Goal: Task Accomplishment & Management: Manage account settings

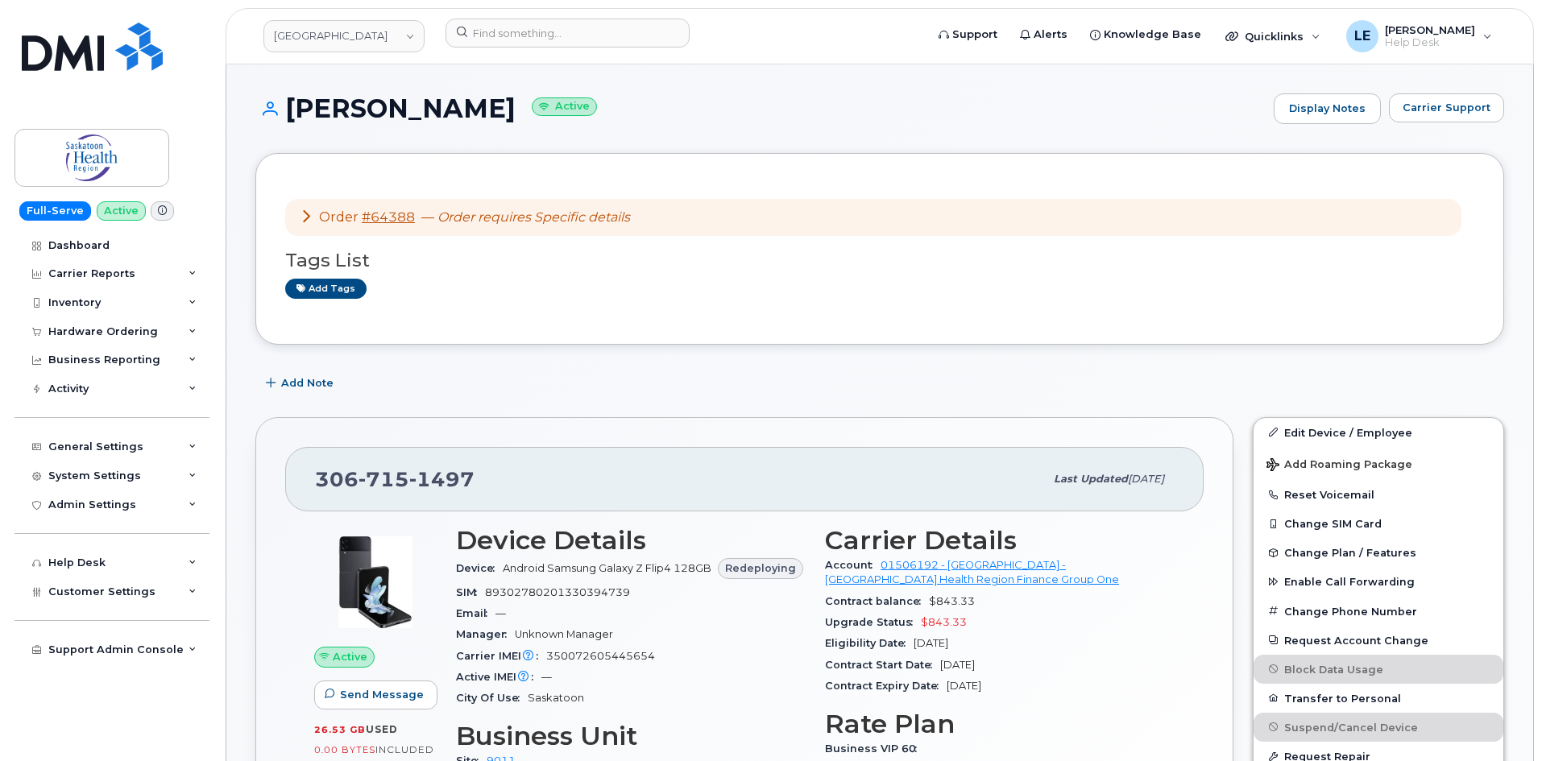
scroll to position [81, 0]
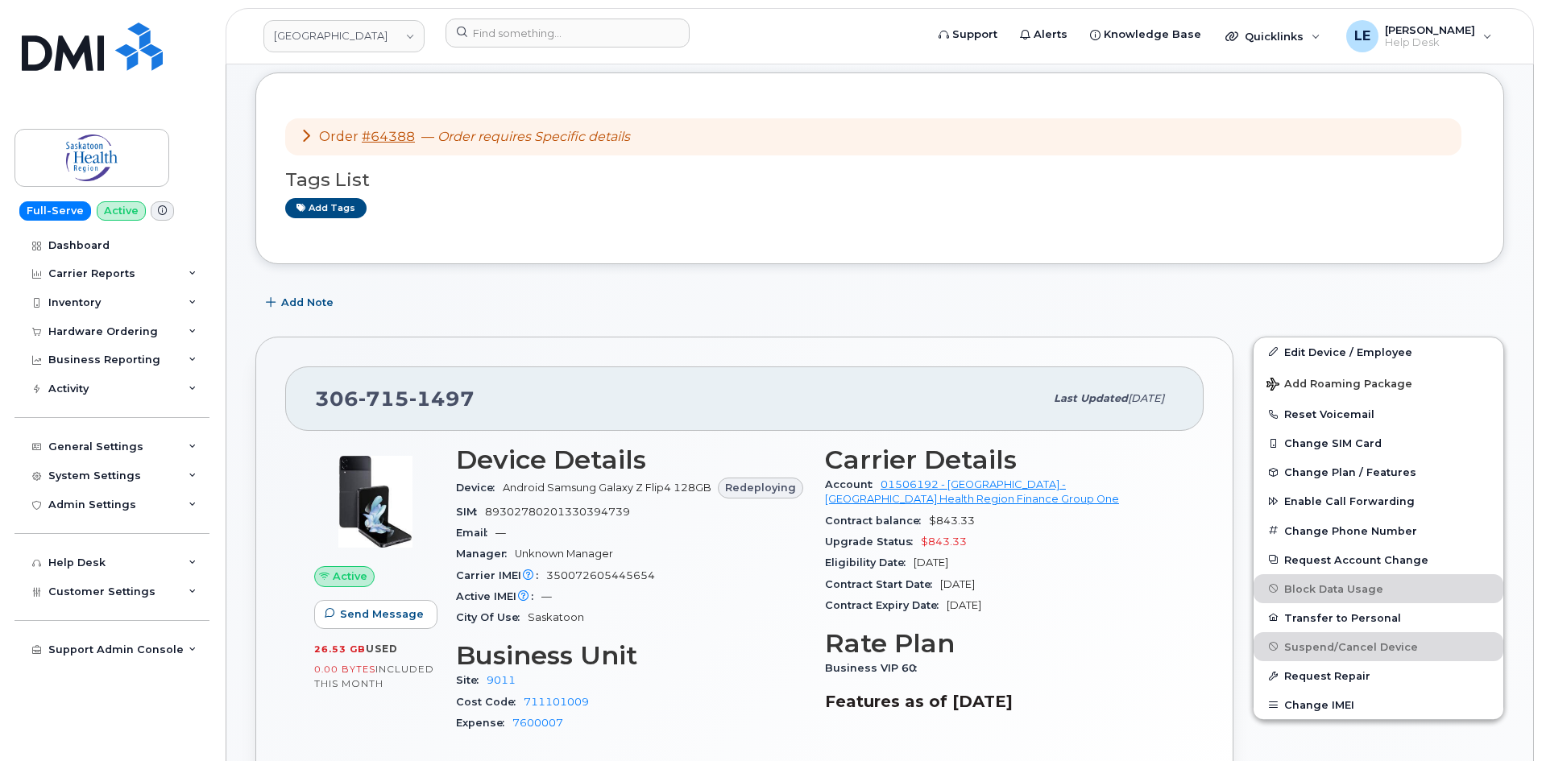
drag, startPoint x: 827, startPoint y: 462, endPoint x: 1044, endPoint y: 612, distance: 264.2
click at [1044, 612] on section "Carrier Details Account 01506192 - SaskTel - [GEOGRAPHIC_DATA] Health Region Fi…" at bounding box center [1000, 531] width 350 height 171
copy section "Carrier Details Account 01506192 - SaskTel - [GEOGRAPHIC_DATA] Health Region Fi…"
click at [528, 28] on input at bounding box center [568, 33] width 244 height 29
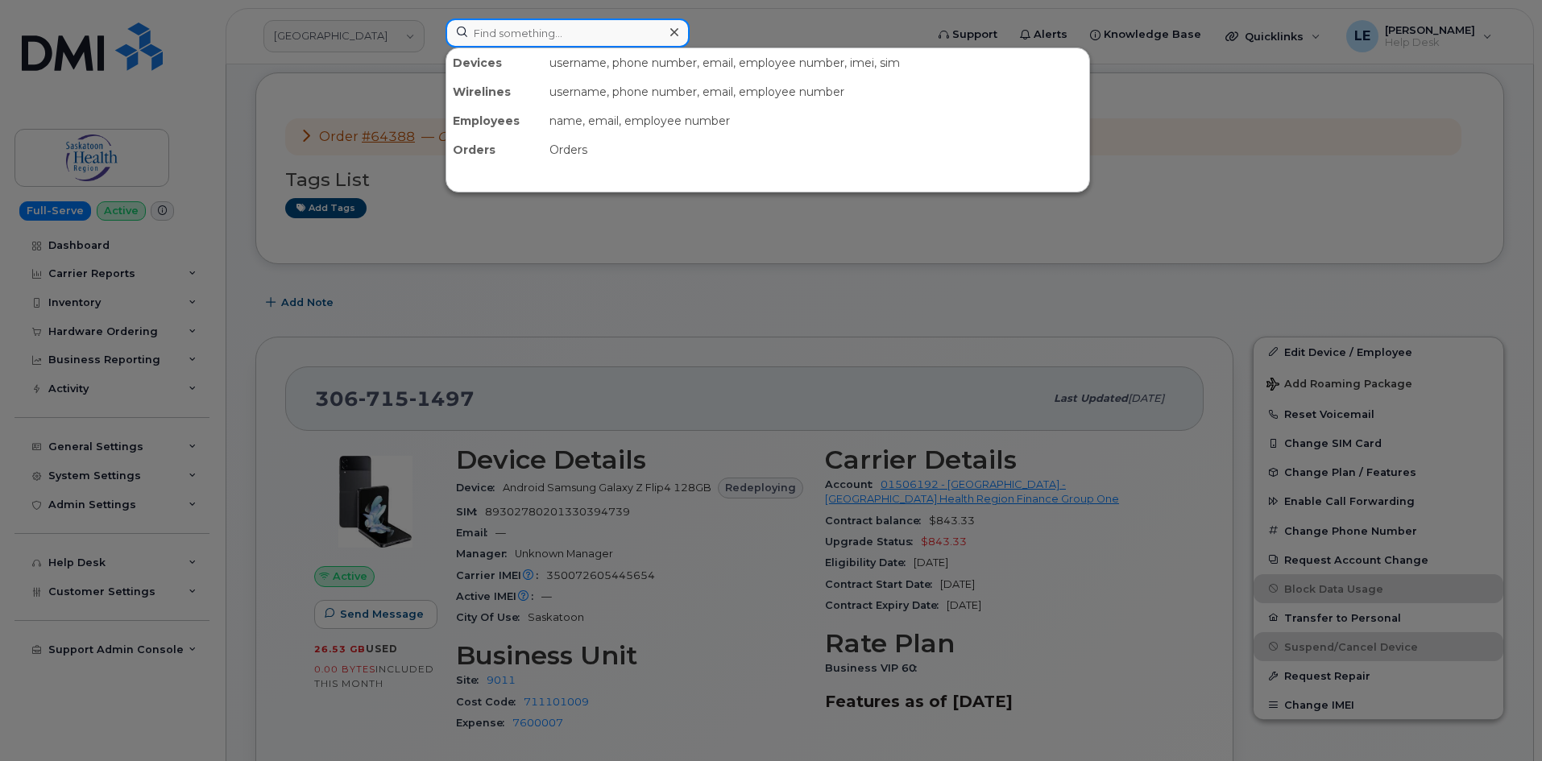
paste input "306.222.6836"
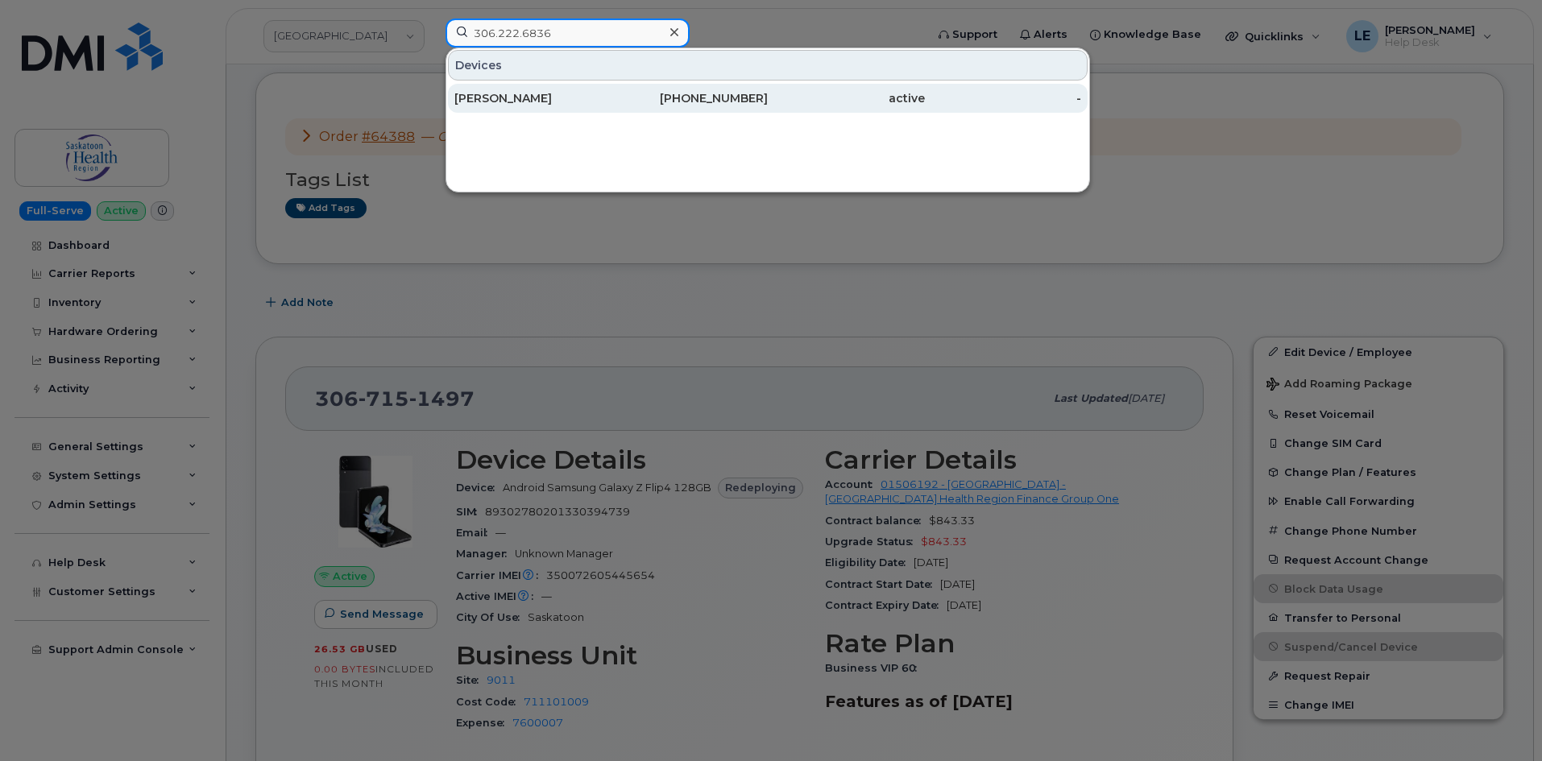
type input "306.222.6836"
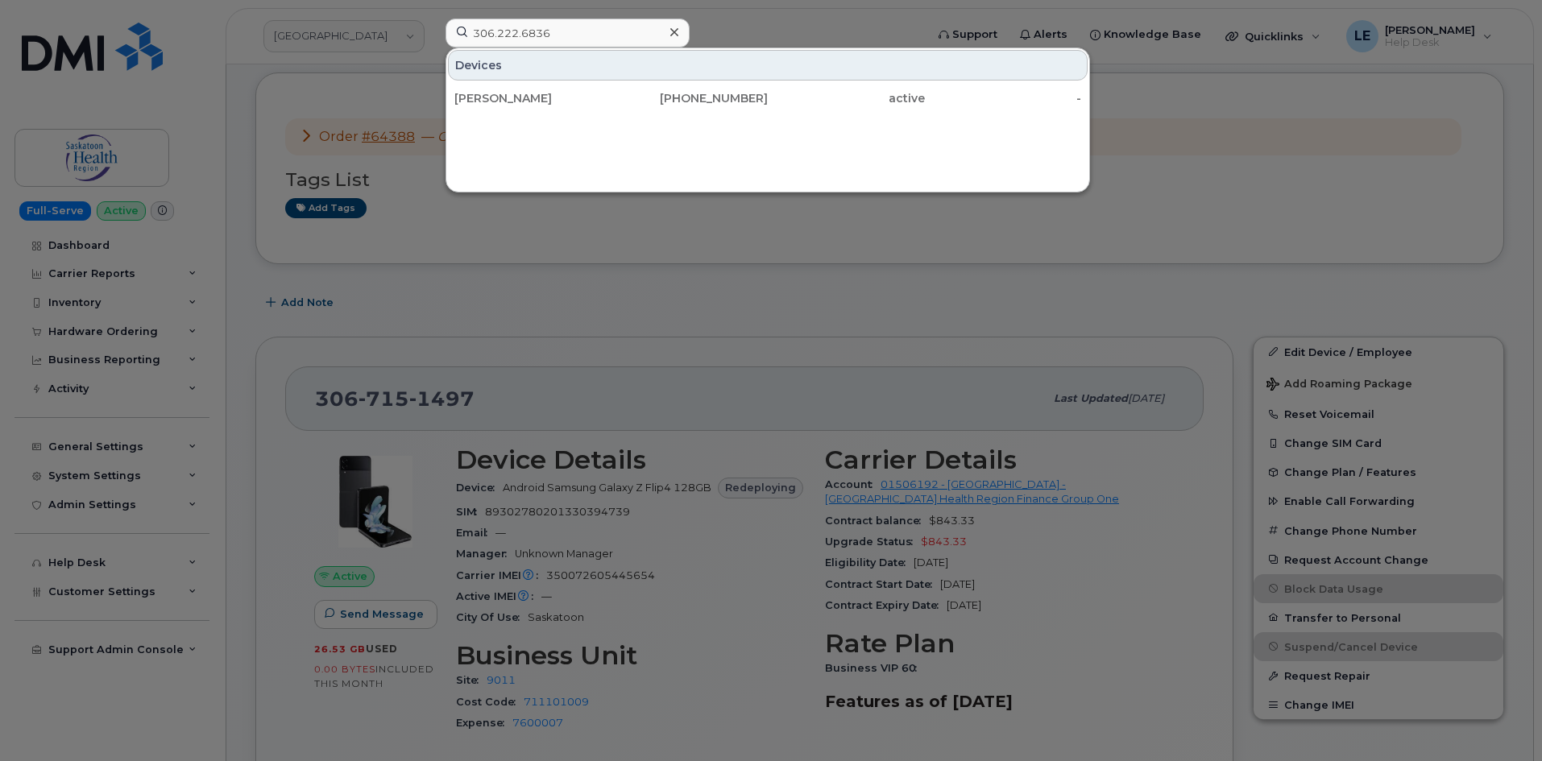
click at [375, 69] on div at bounding box center [771, 380] width 1542 height 761
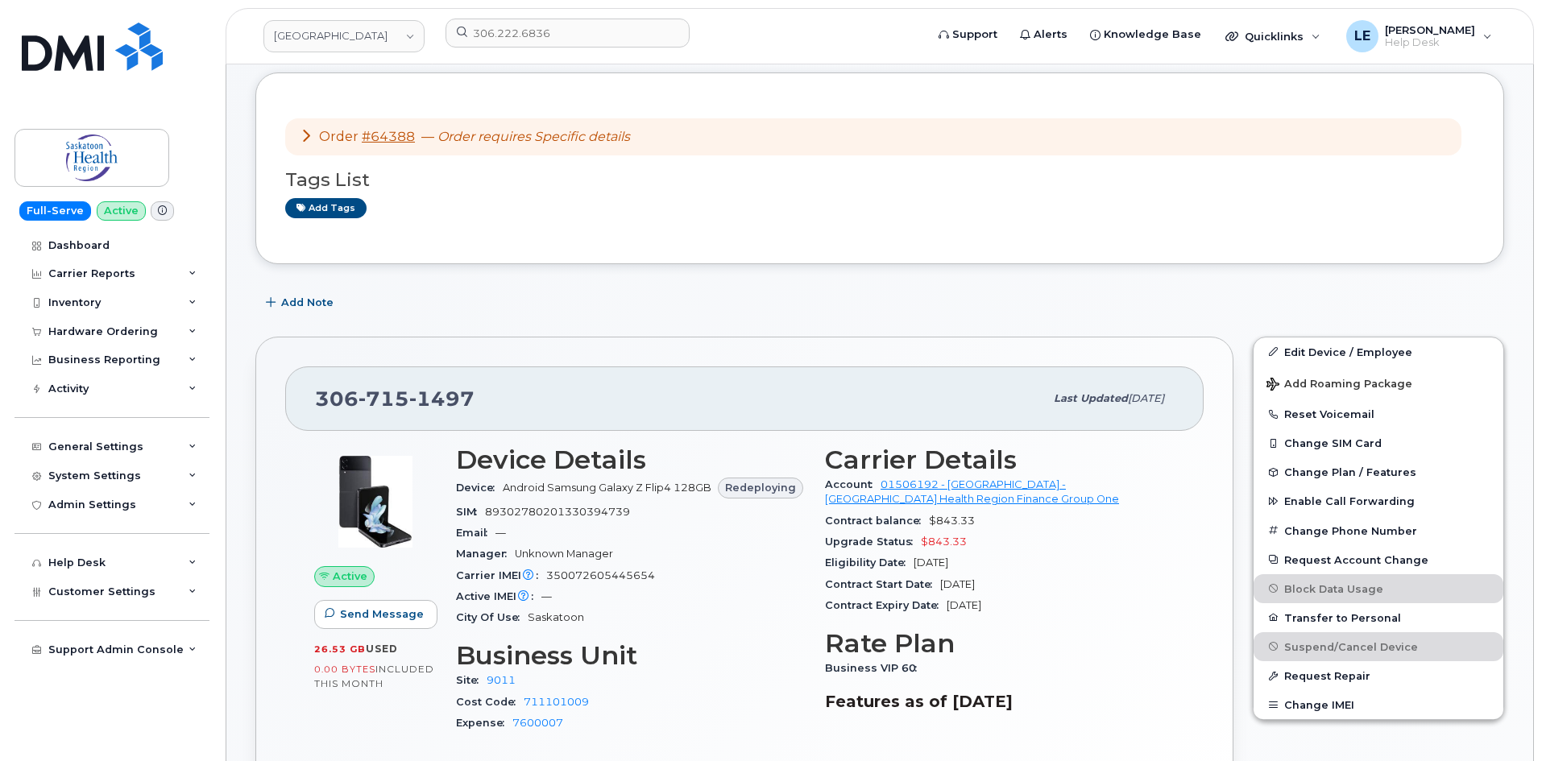
click at [369, 128] on div "Order #64388 — Order requires Specific details" at bounding box center [465, 137] width 330 height 19
click at [370, 138] on link "#64388" at bounding box center [388, 136] width 53 height 15
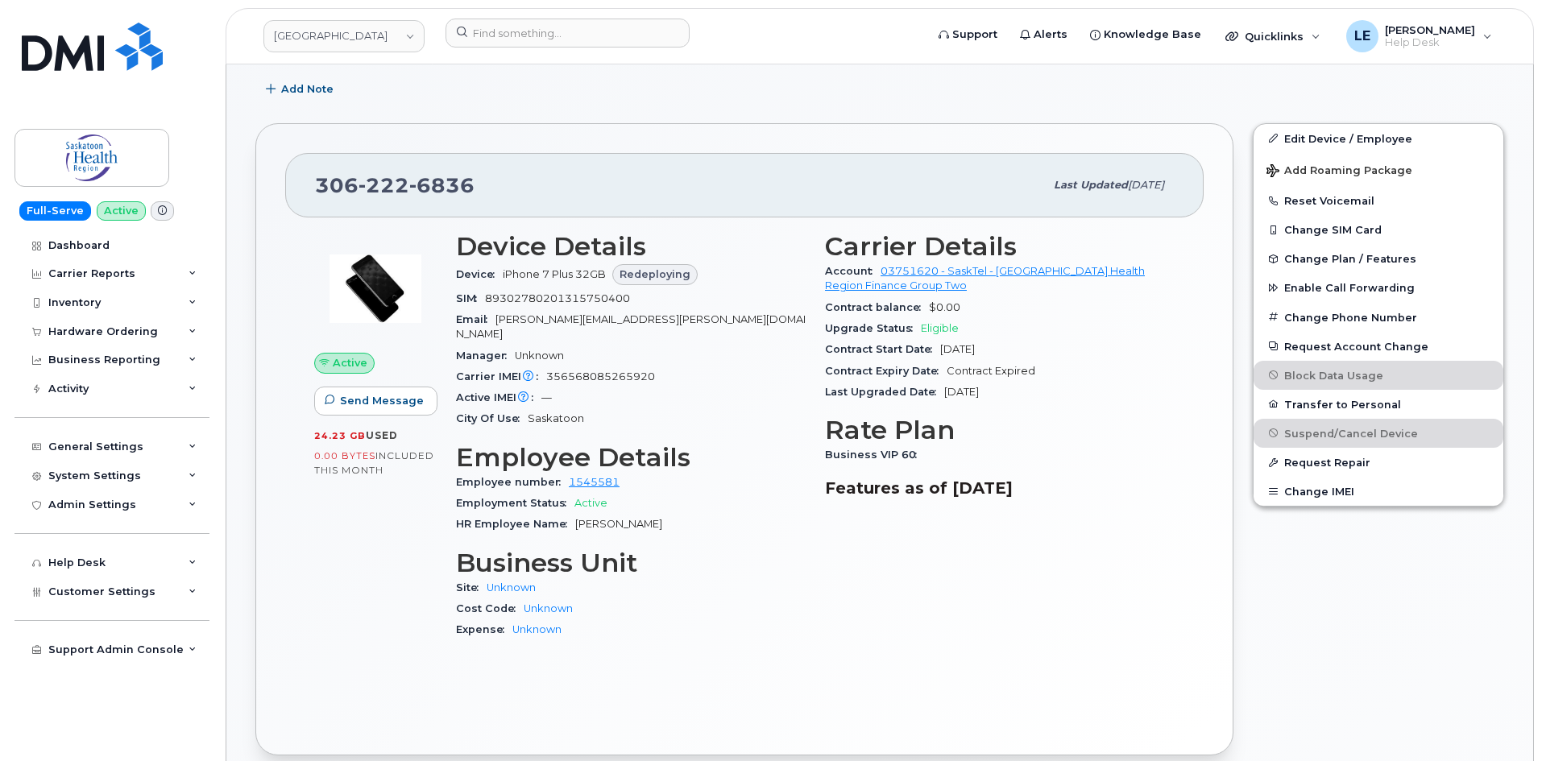
scroll to position [322, 0]
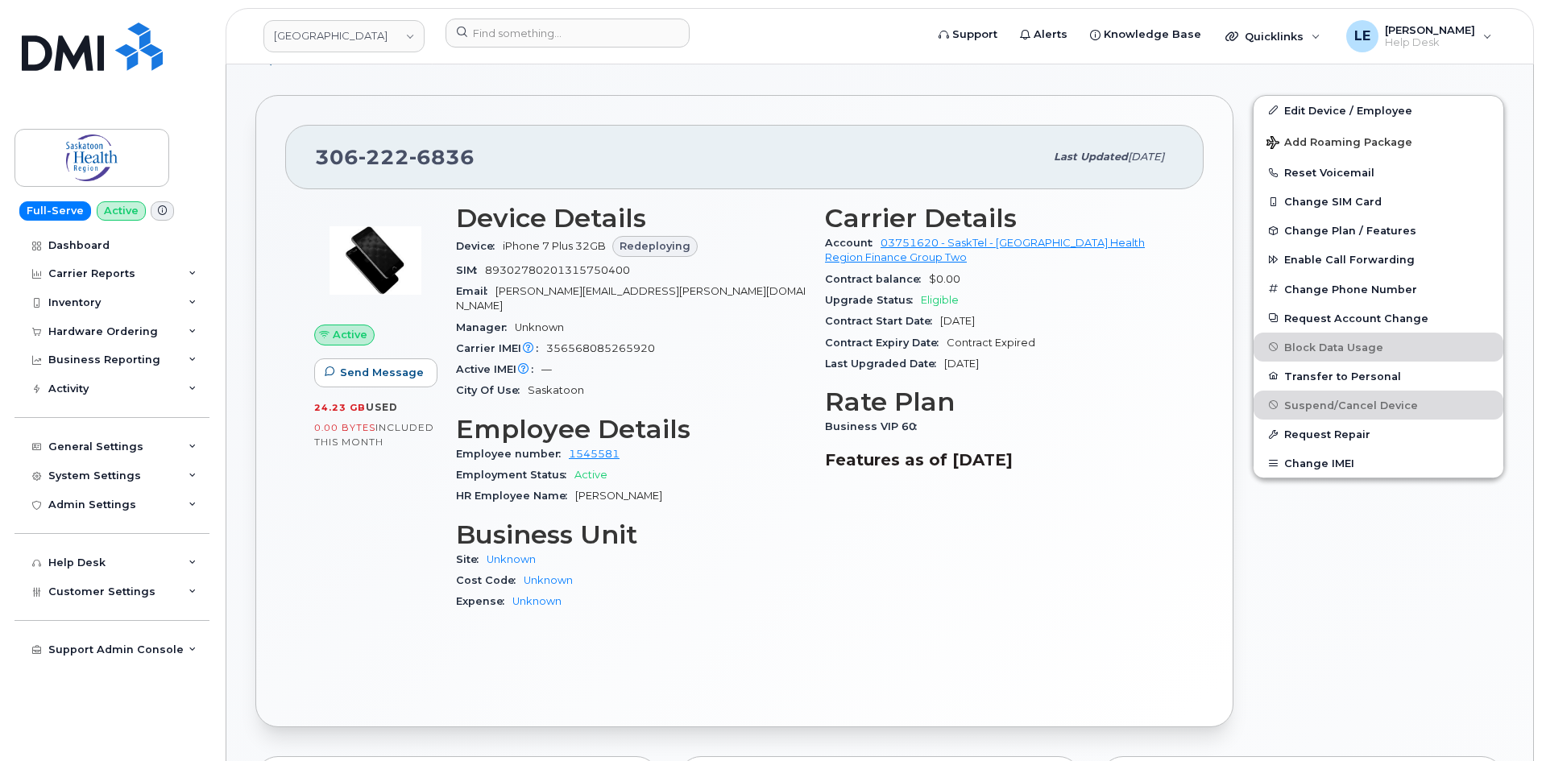
drag, startPoint x: 828, startPoint y: 218, endPoint x: 1039, endPoint y: 371, distance: 259.7
click at [1039, 371] on section "Carrier Details Account 03751620 - SaskTel - Saskatoon Health Region Finance Gr…" at bounding box center [1000, 289] width 350 height 171
copy section "Carrier Details Account 03751620 - SaskTel - Saskatoon Health Region Finance Gr…"
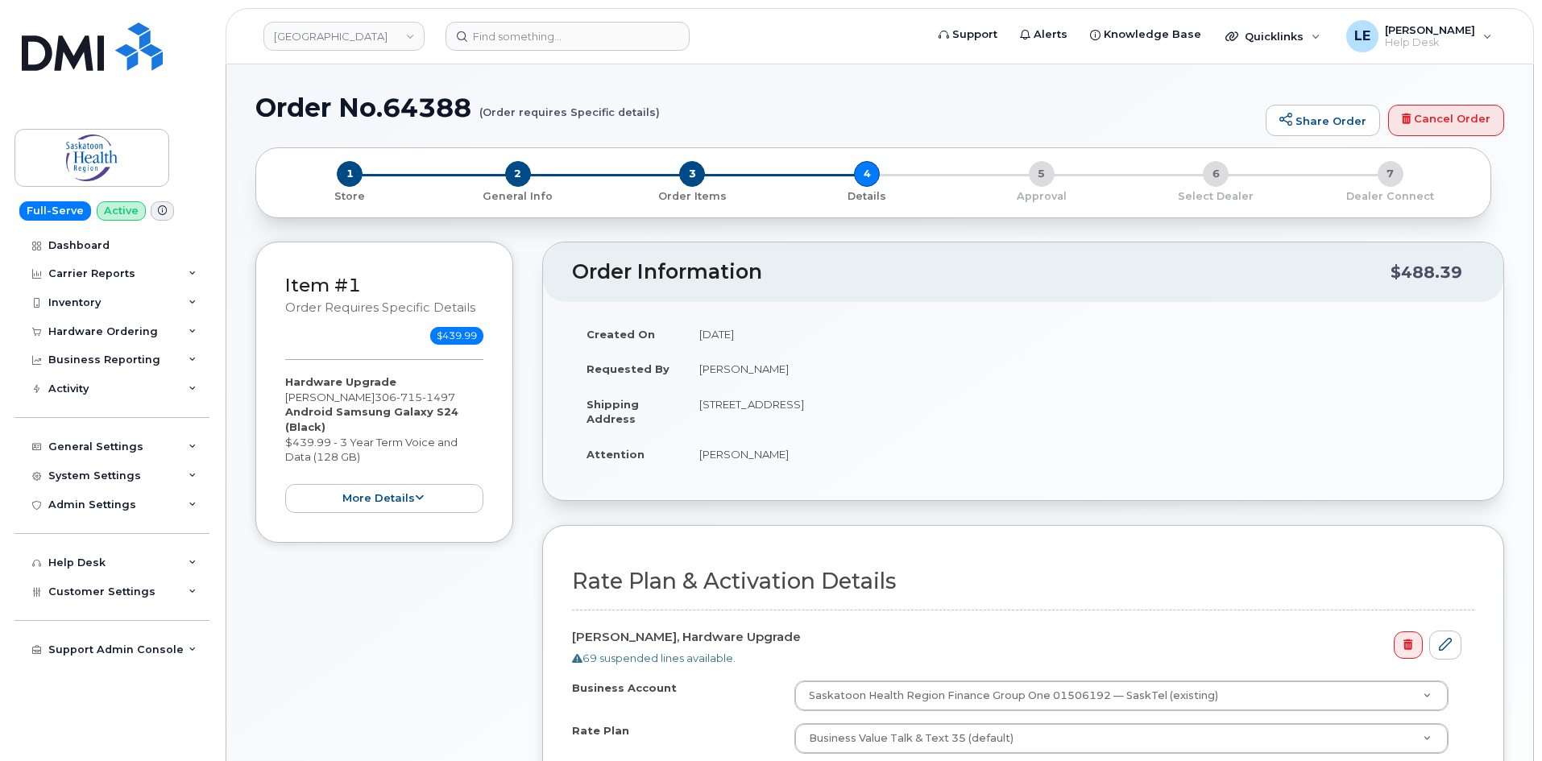
select select
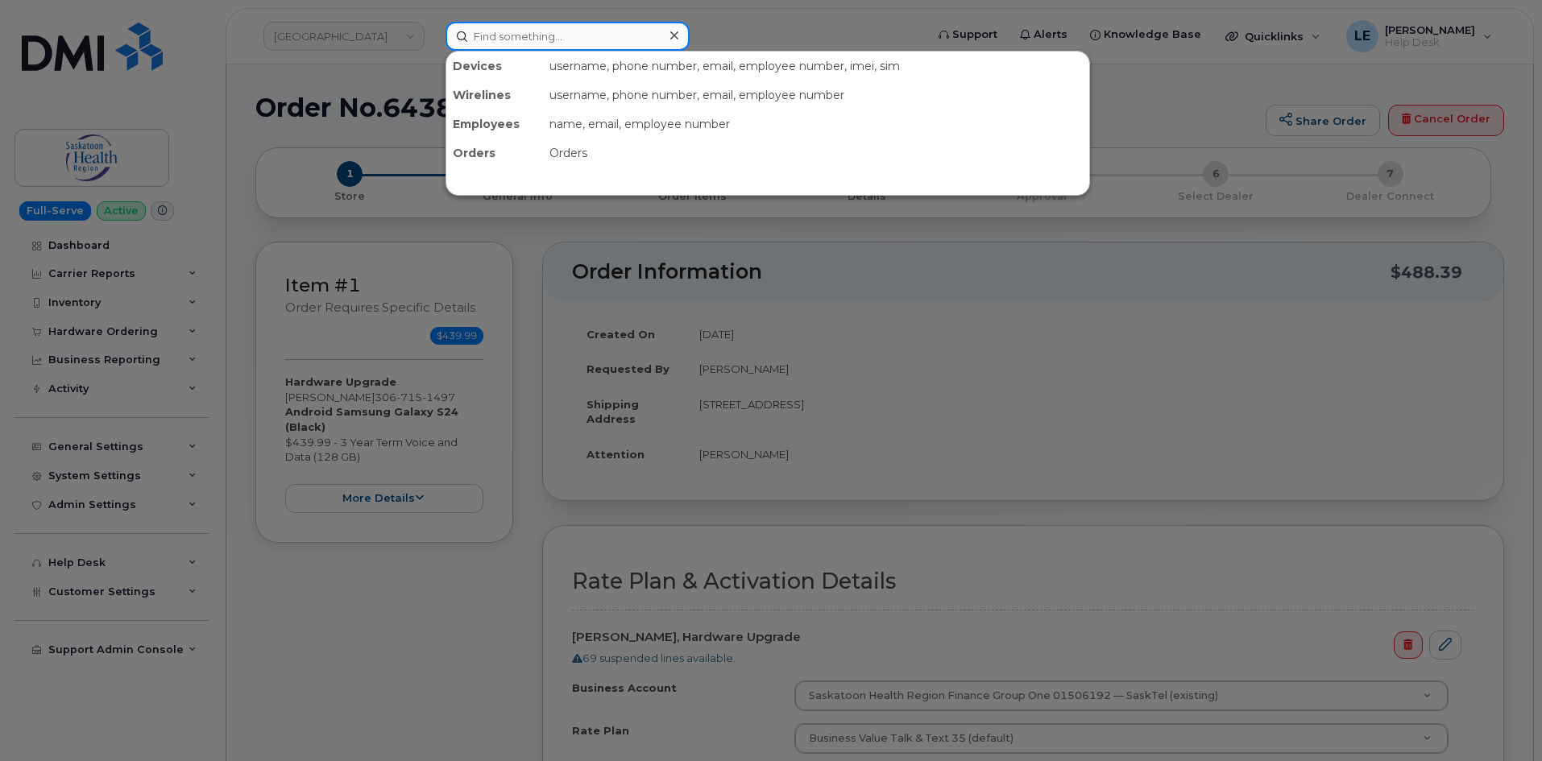
click at [510, 34] on input at bounding box center [568, 36] width 244 height 29
paste input "DIMITRY.NOVIKOFF@KIEWIT.COM"
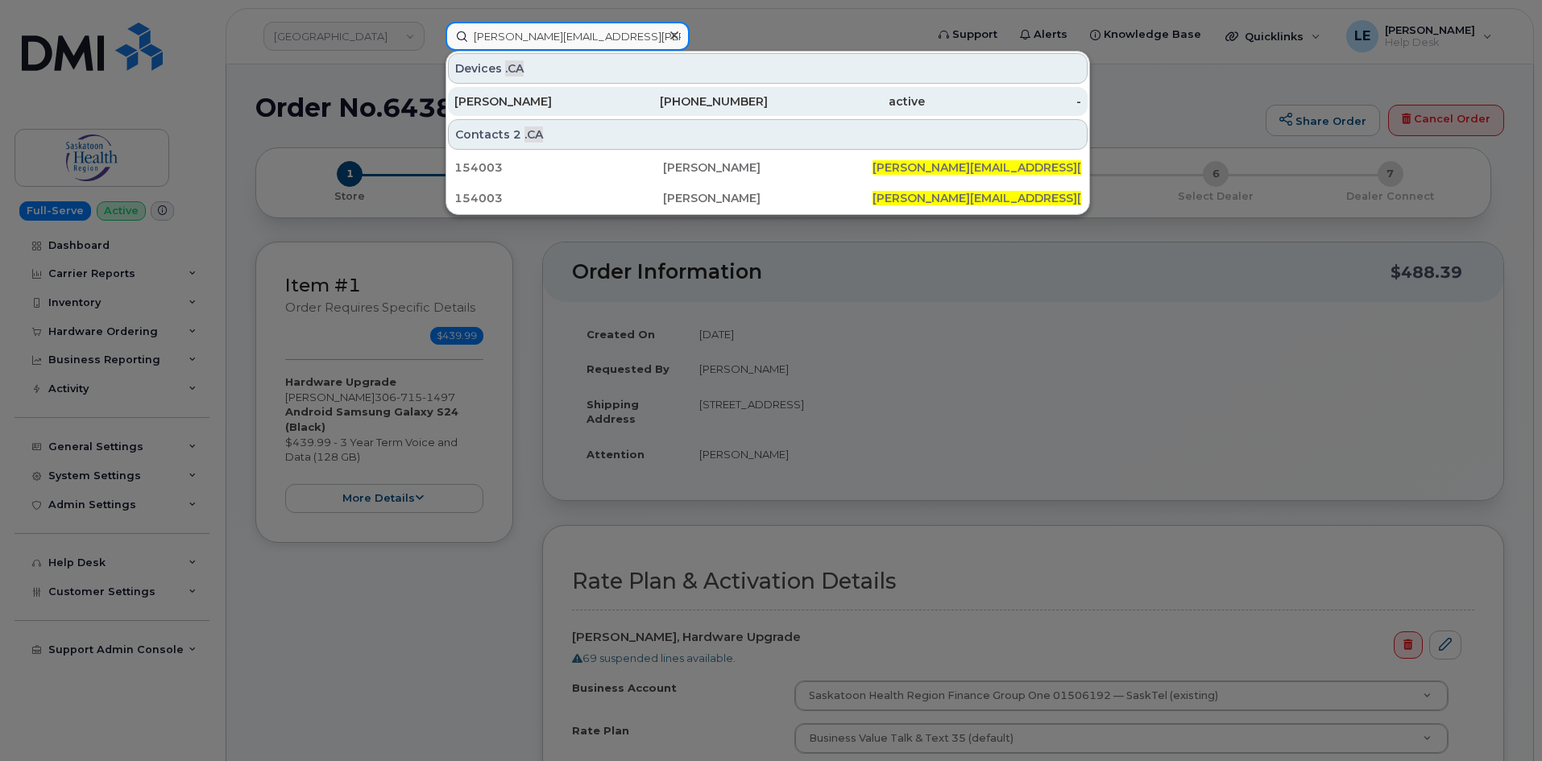
type input "DIMITRY.NOVIKOFF@KIEWIT.COM"
click at [729, 95] on div "720-552-7393" at bounding box center [690, 101] width 157 height 16
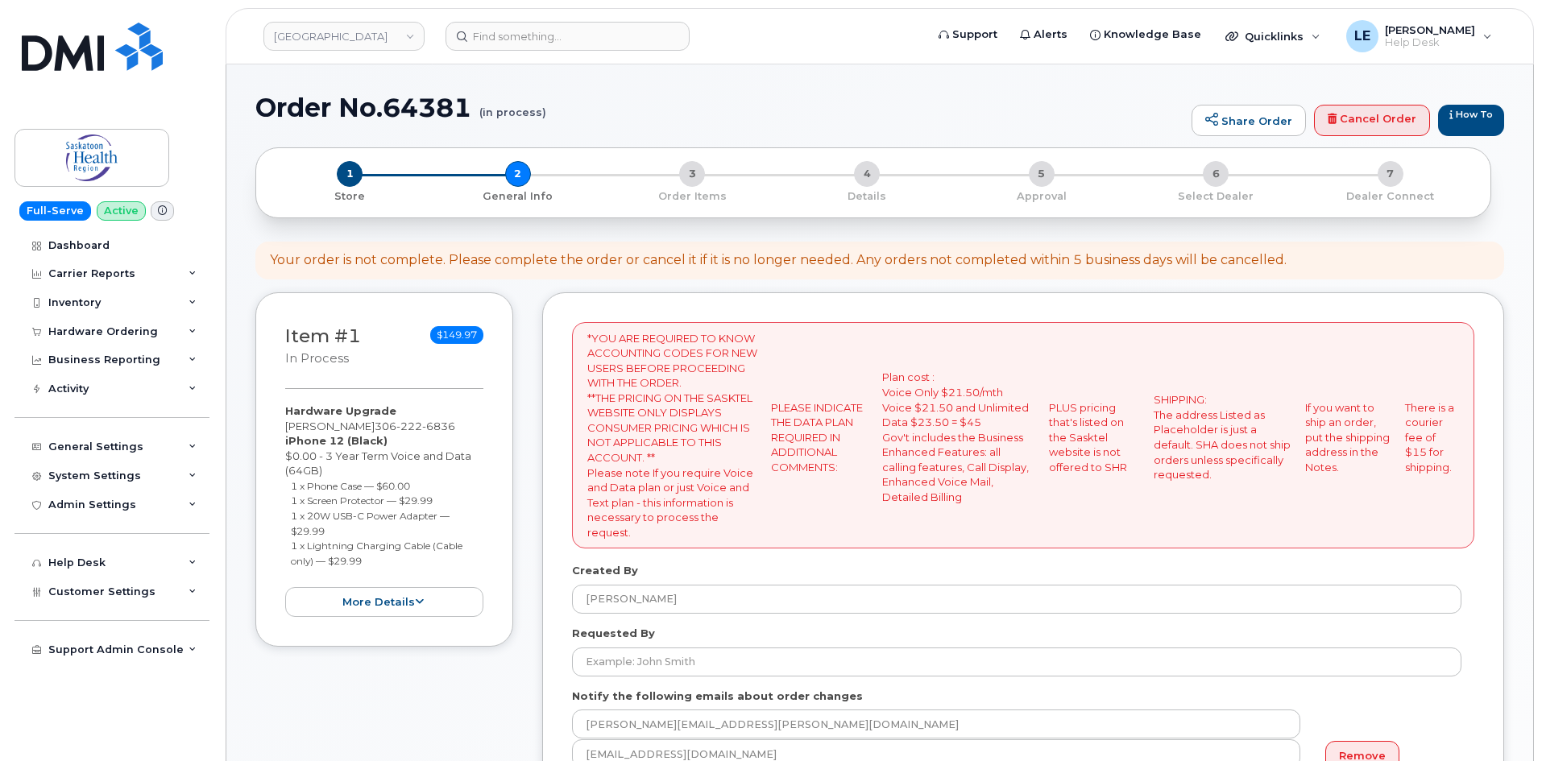
select select
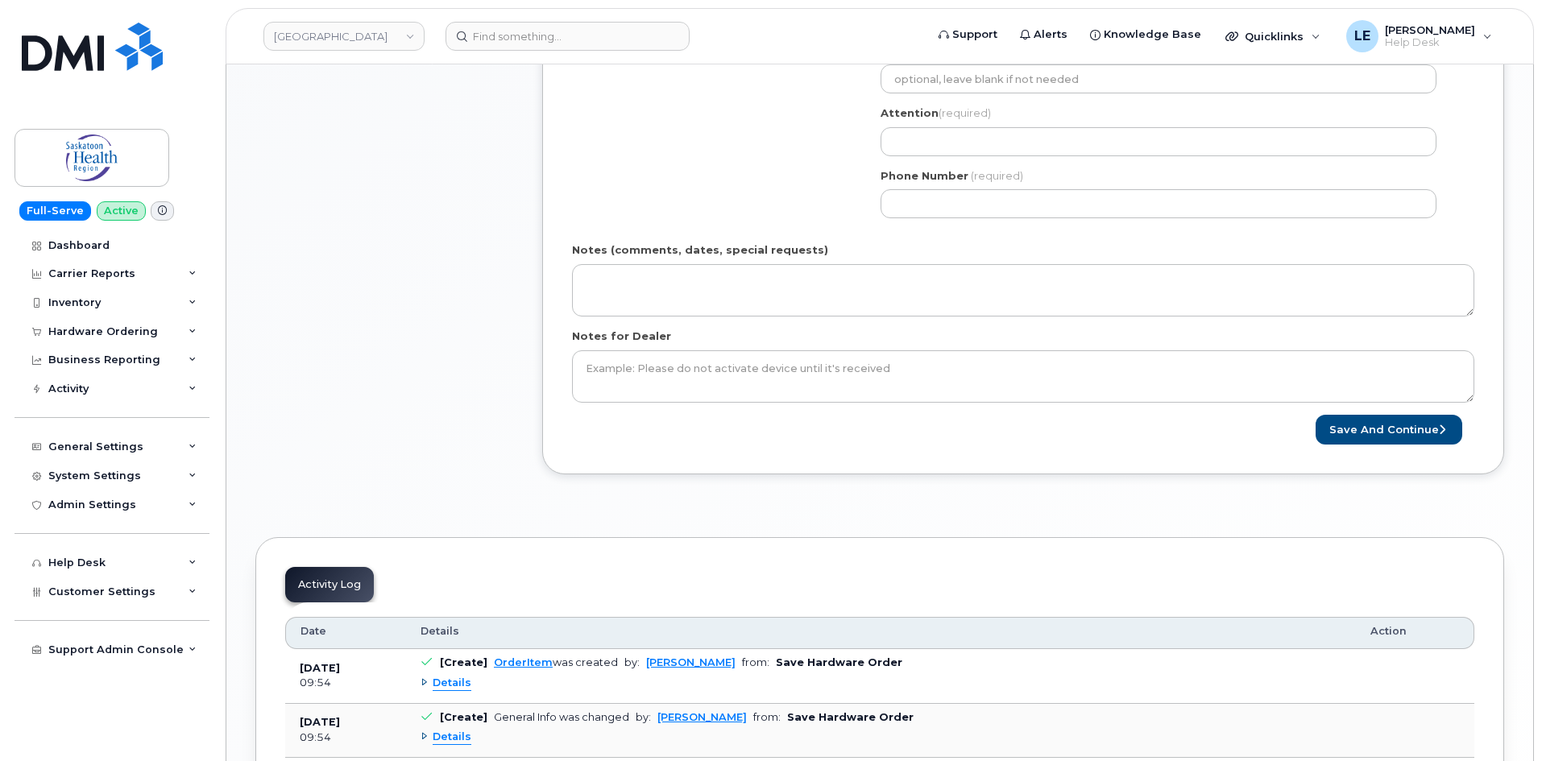
scroll to position [967, 0]
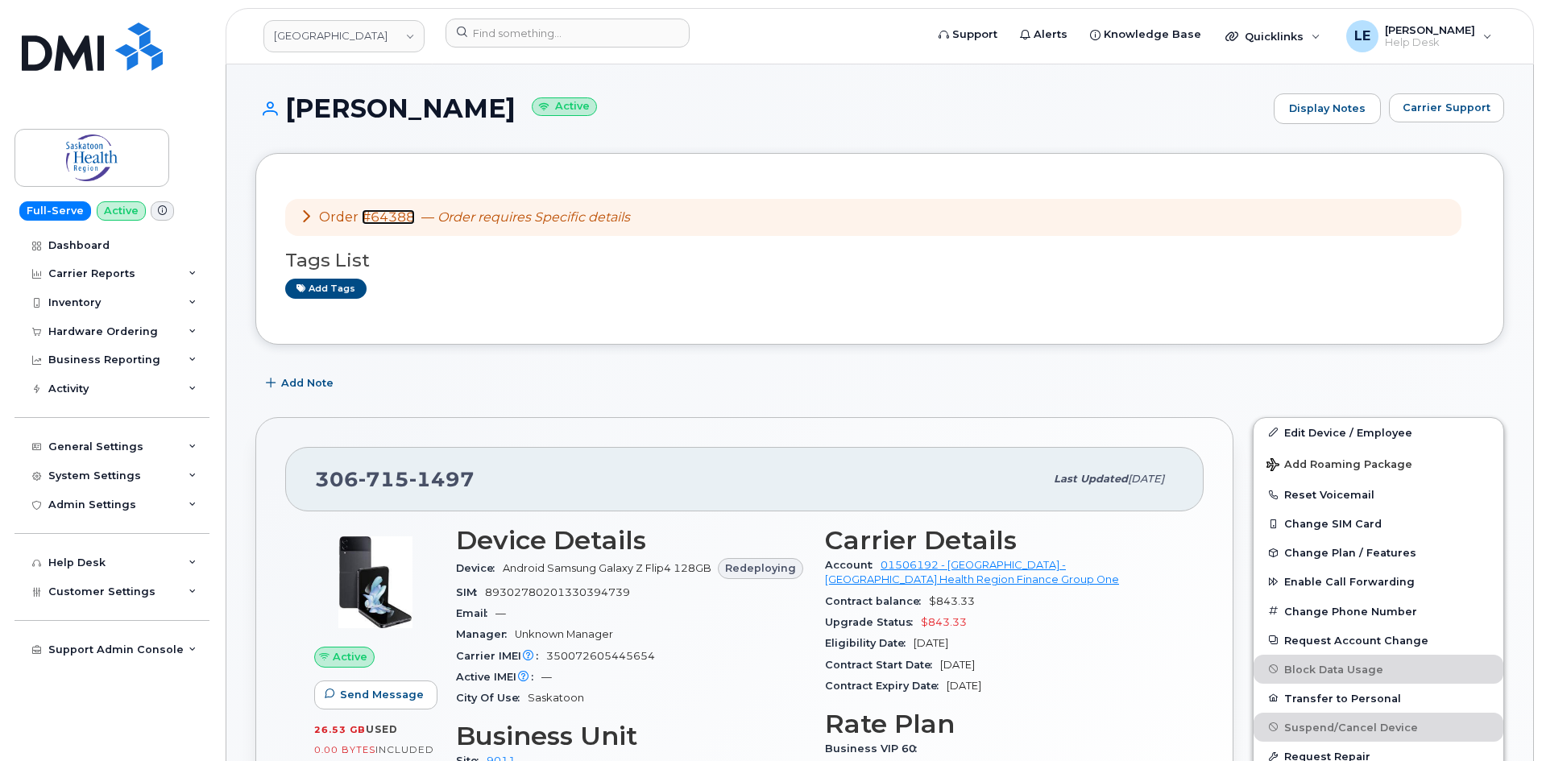
click at [380, 217] on link "#64388" at bounding box center [388, 217] width 53 height 15
click at [380, 221] on link "#64388" at bounding box center [388, 217] width 53 height 15
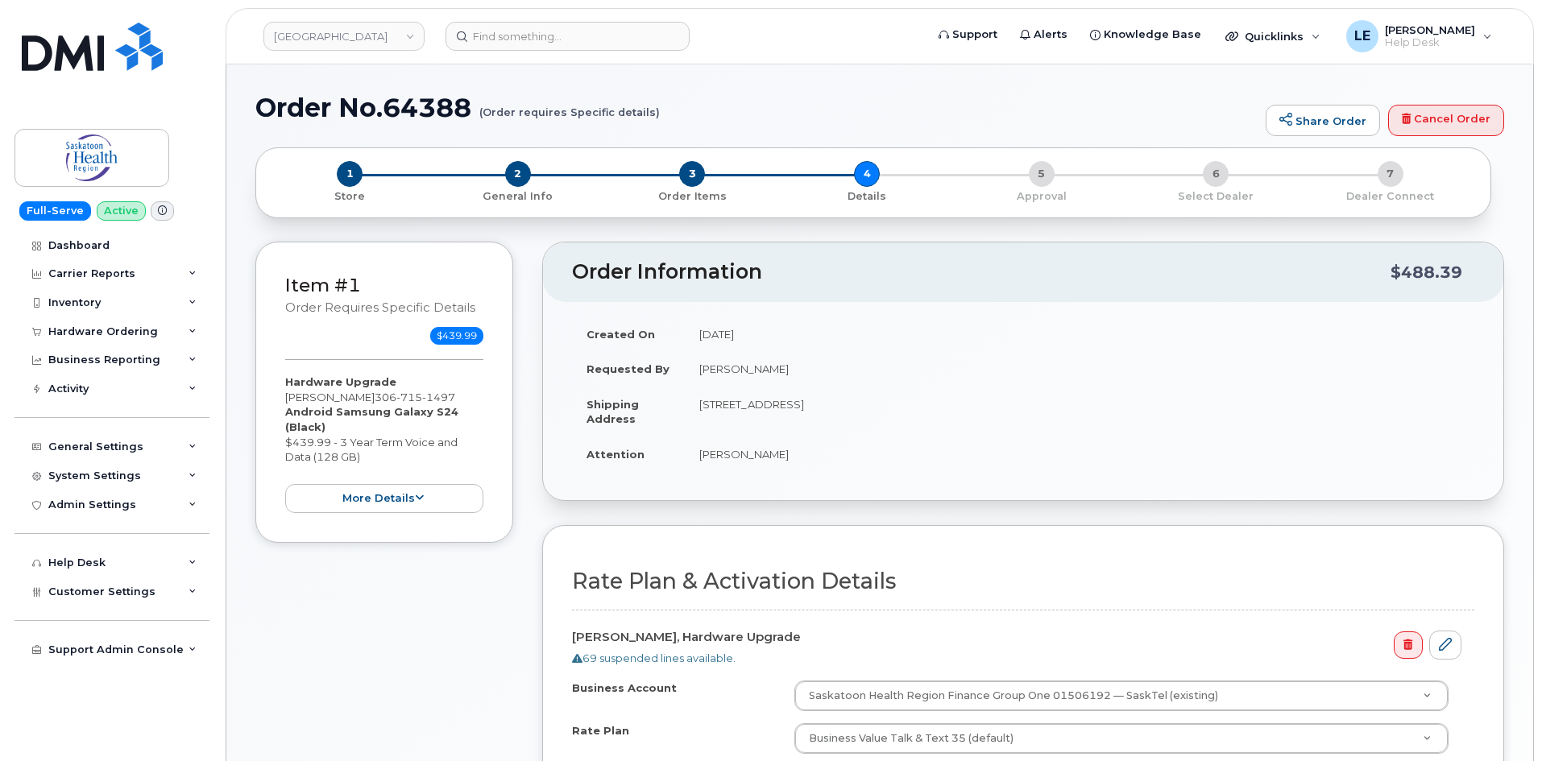
select select
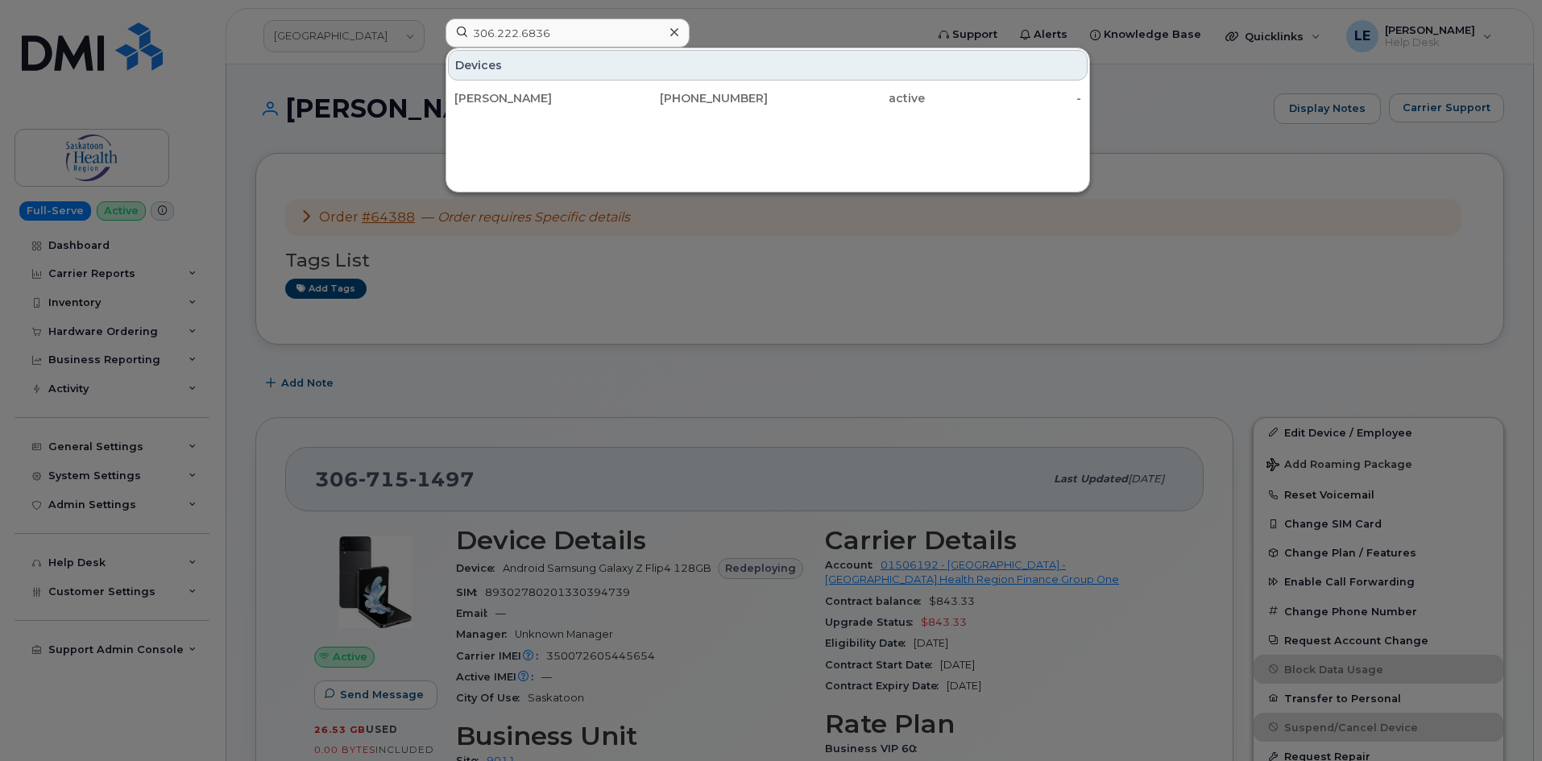
scroll to position [81, 0]
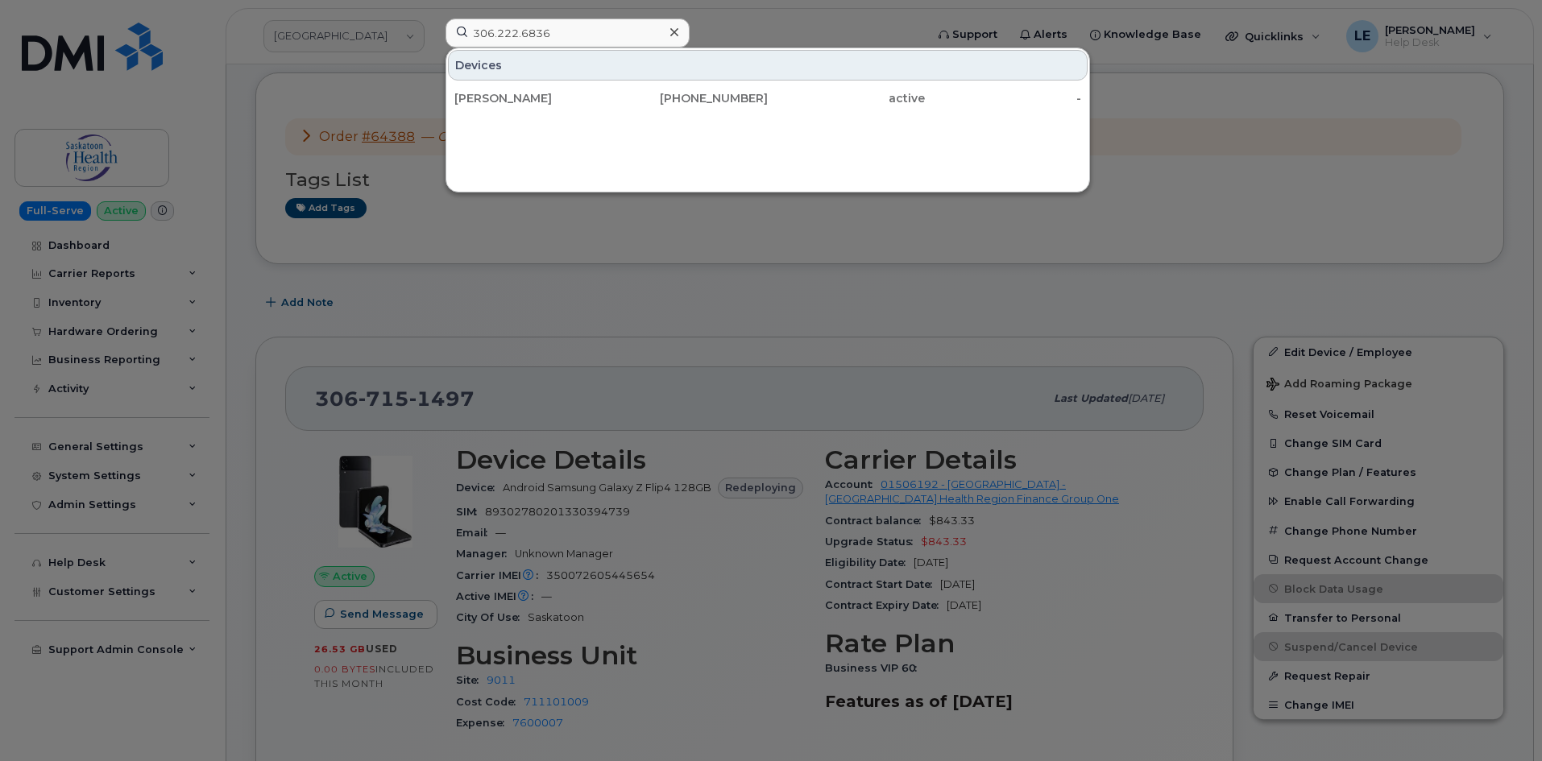
click at [533, 31] on input "306.222.6836" at bounding box center [568, 33] width 244 height 29
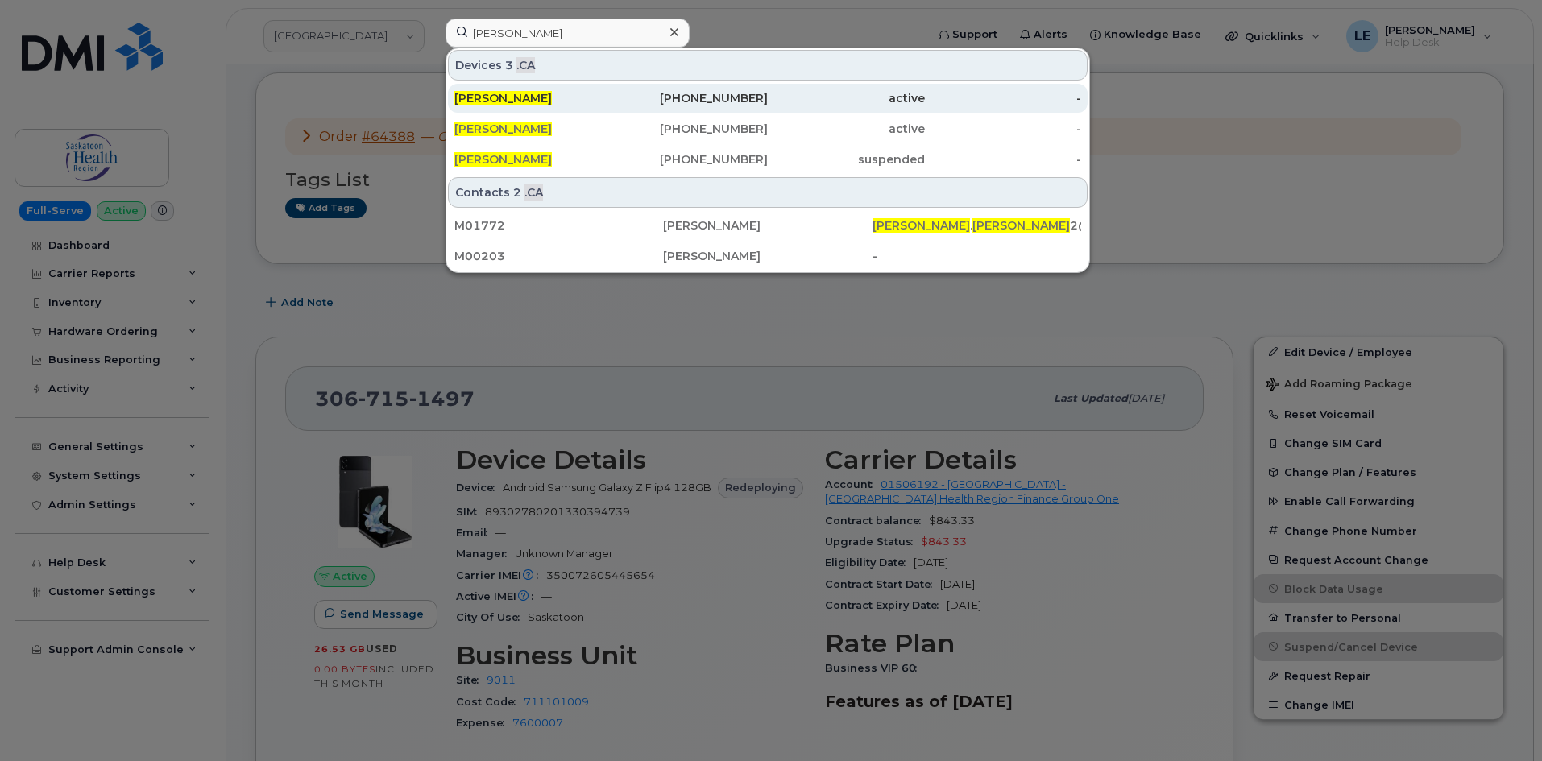
type input "[PERSON_NAME]"
click at [562, 90] on div "[PERSON_NAME]" at bounding box center [532, 98] width 157 height 29
